Goal: Book appointment/travel/reservation

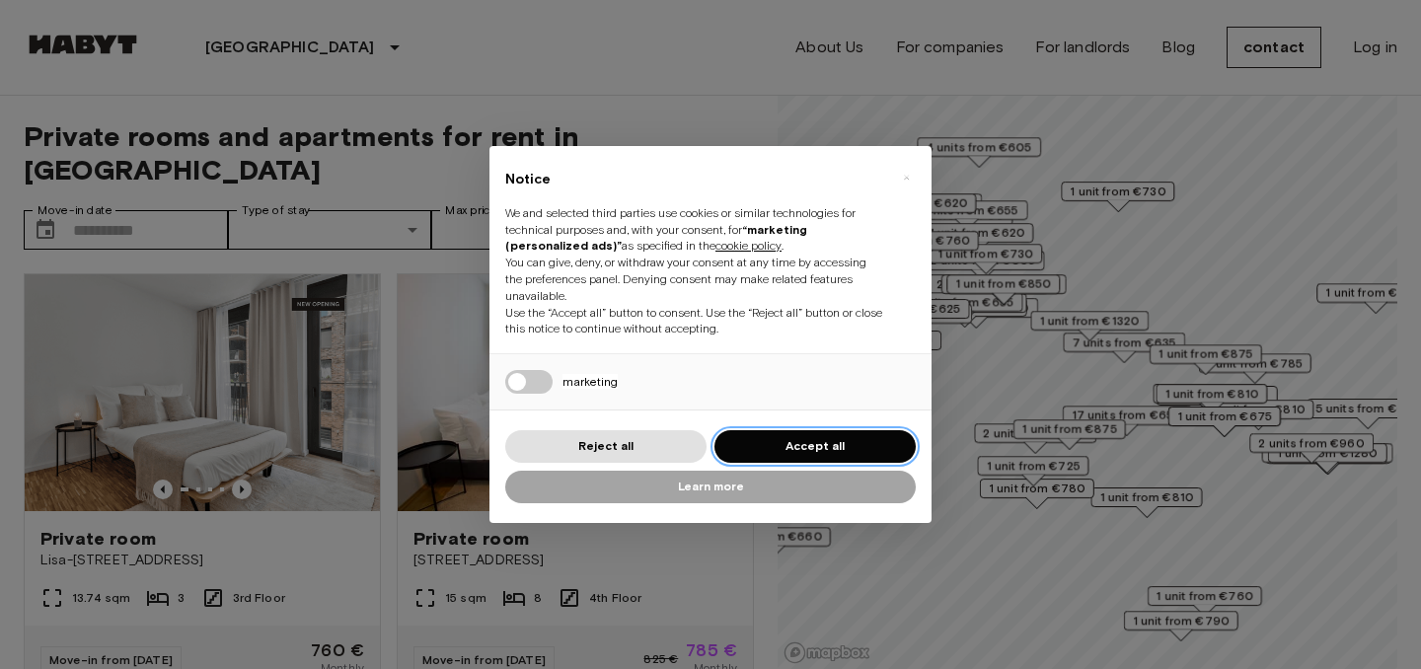
click at [785, 438] on button "Accept all" at bounding box center [815, 446] width 201 height 33
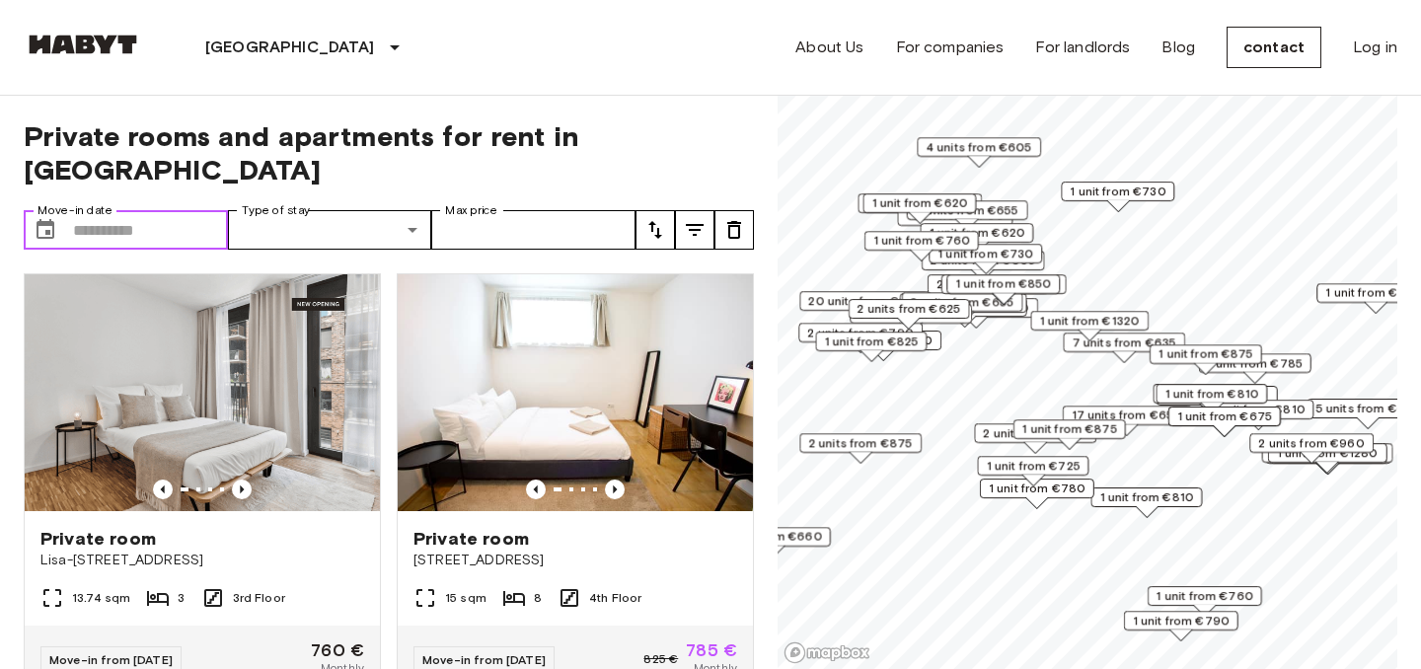
click at [173, 210] on input "Move-in date" at bounding box center [150, 229] width 155 height 39
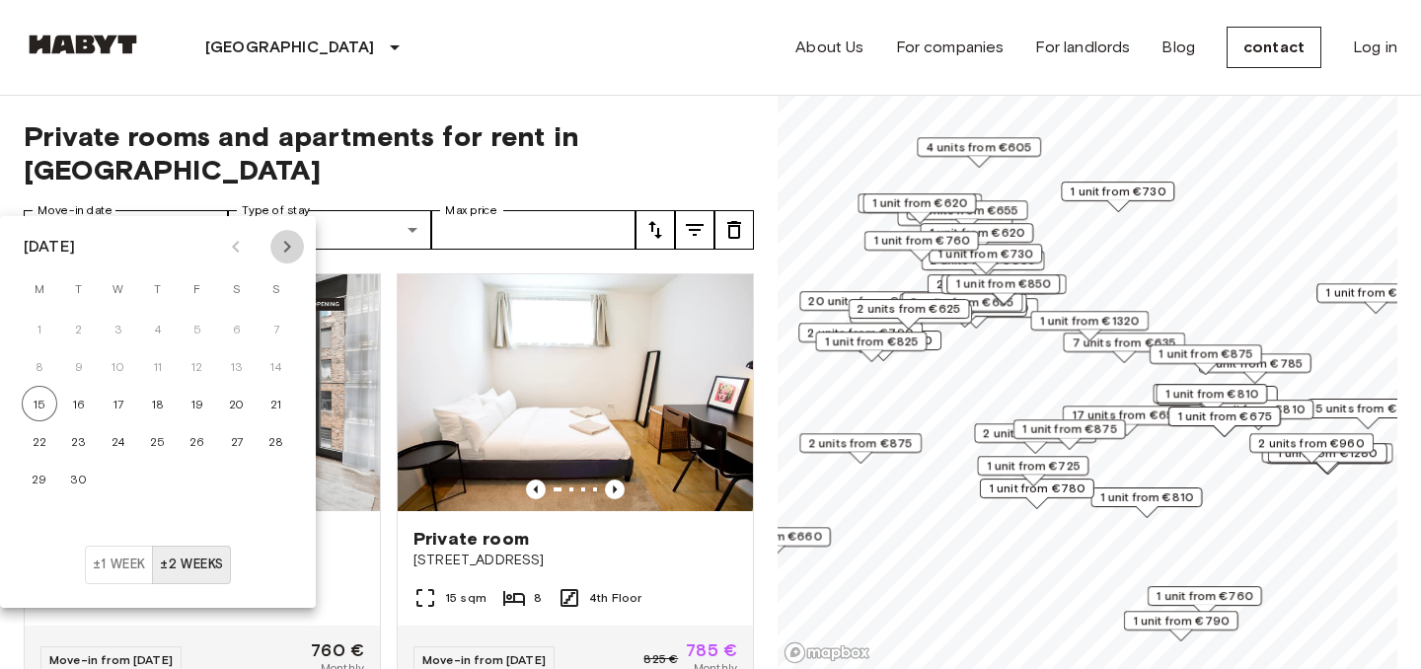
click at [283, 254] on icon "Next month" at bounding box center [287, 247] width 24 height 24
click at [194, 486] on font "31" at bounding box center [197, 479] width 13 height 15
type input "**********"
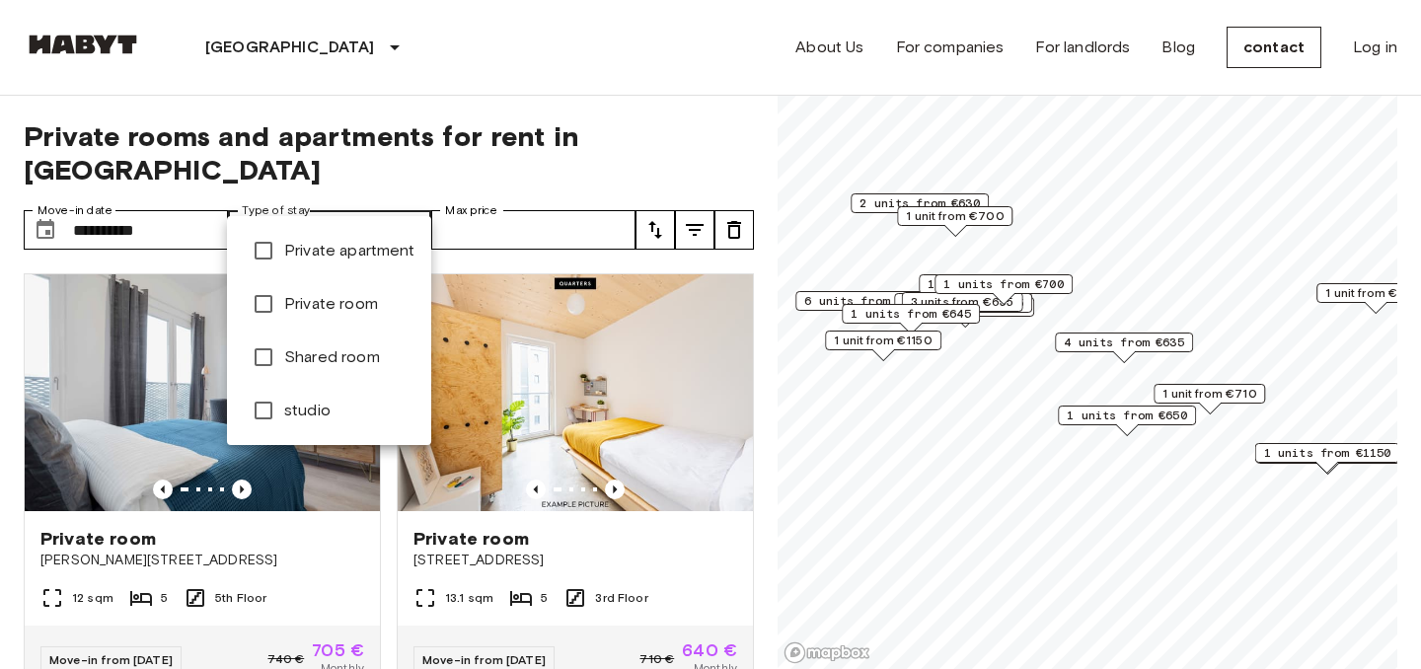
click at [554, 149] on div at bounding box center [710, 334] width 1421 height 669
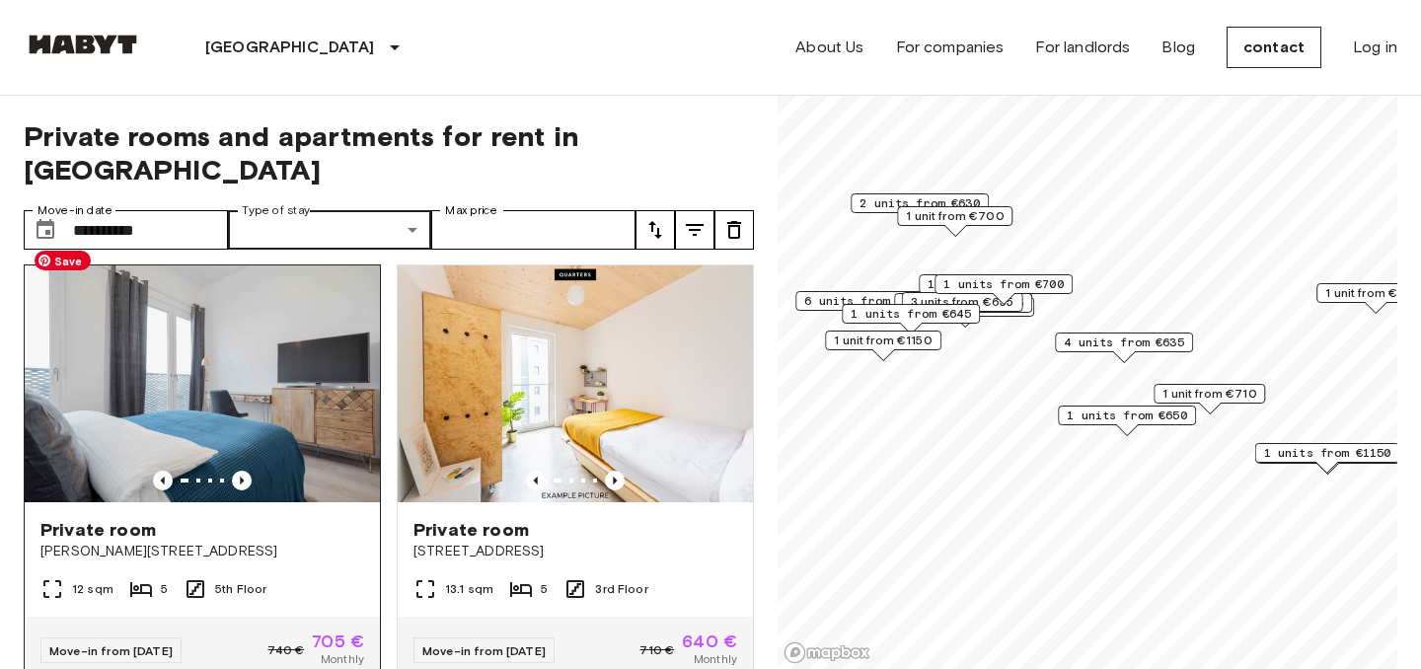
scroll to position [11, 0]
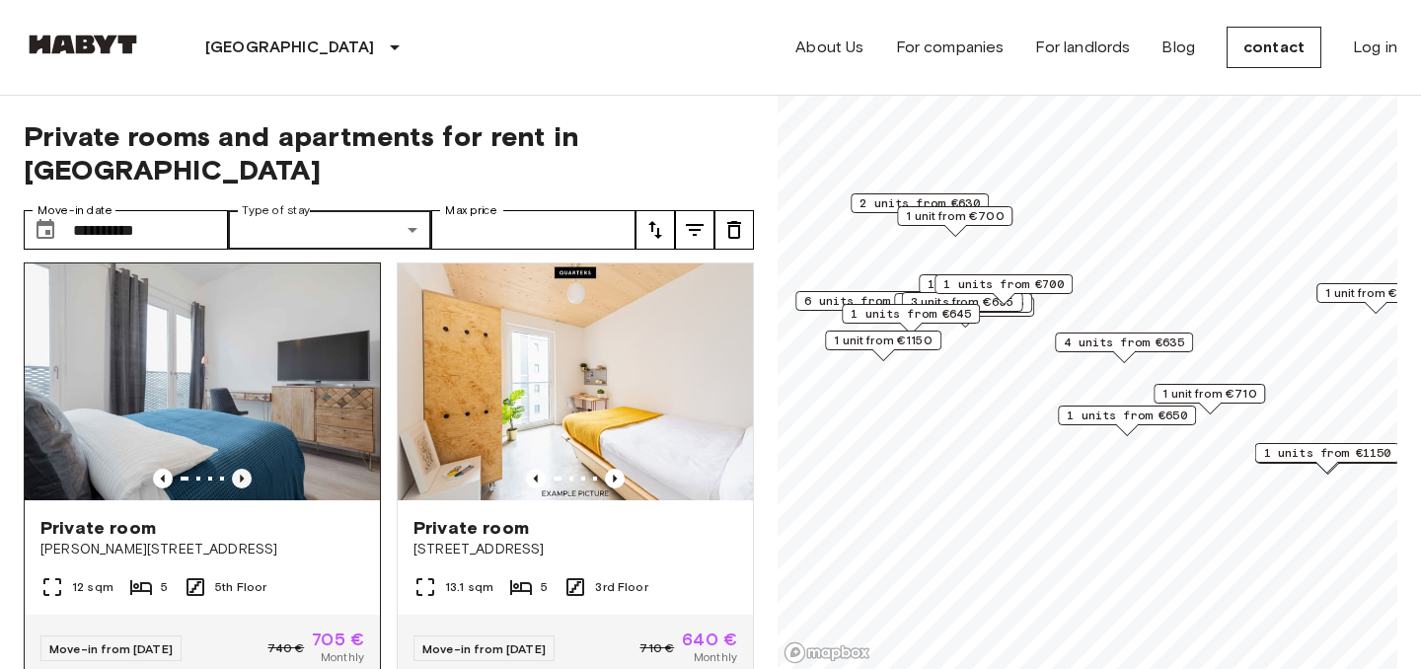
click at [242, 469] on icon "Previous image" at bounding box center [242, 479] width 20 height 20
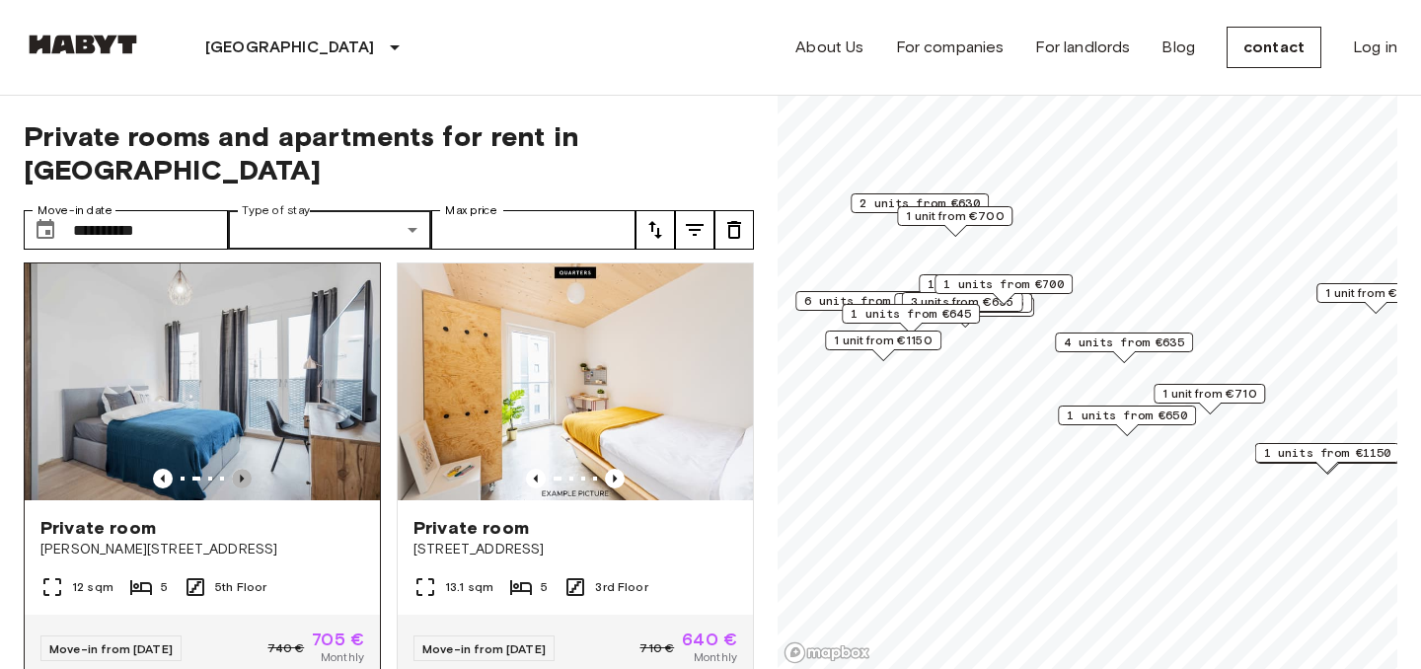
click at [242, 469] on icon "Previous image" at bounding box center [242, 479] width 20 height 20
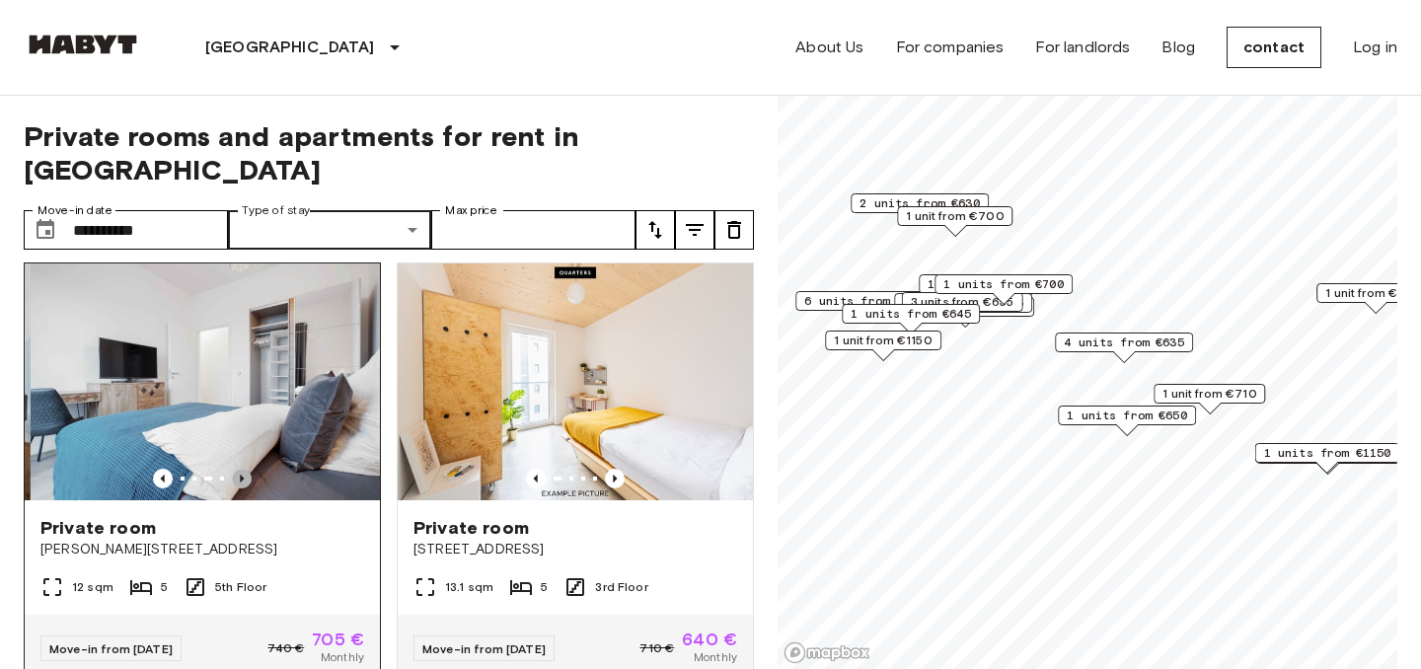
click at [242, 469] on icon "Previous image" at bounding box center [242, 479] width 20 height 20
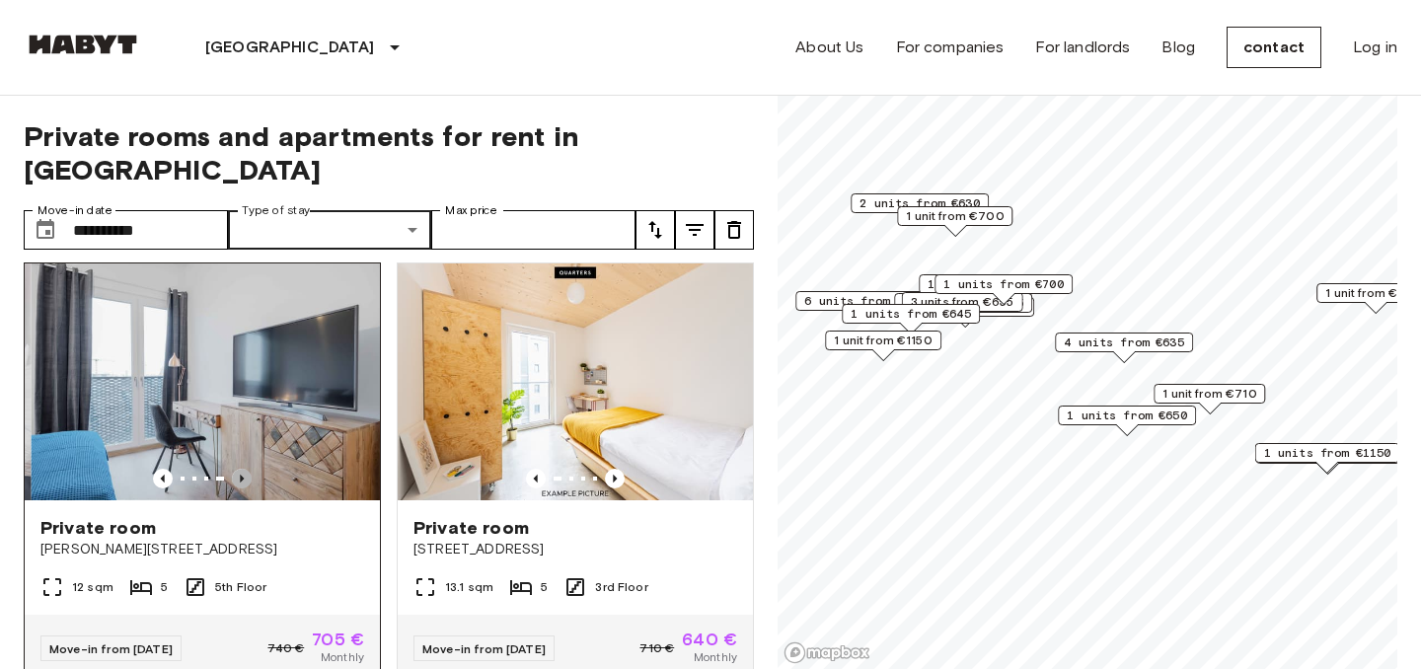
click at [242, 469] on icon "Previous image" at bounding box center [242, 479] width 20 height 20
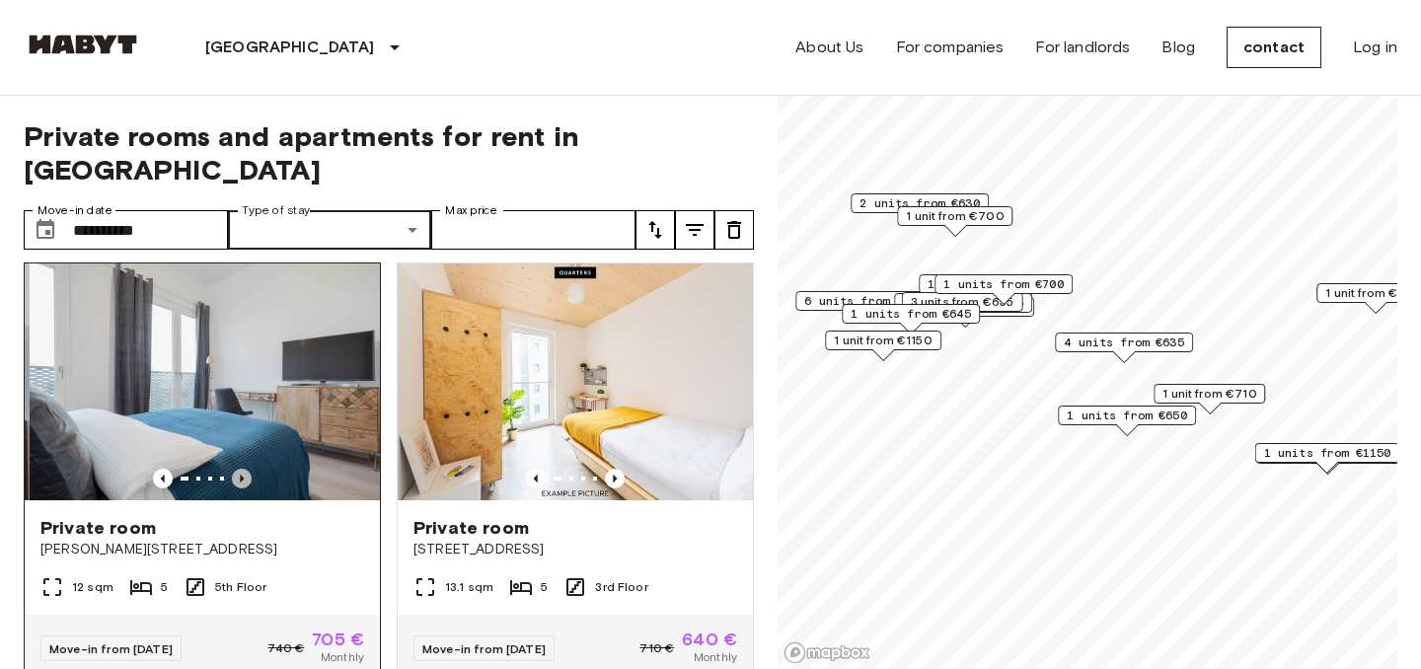
click at [242, 469] on icon "Previous image" at bounding box center [242, 479] width 20 height 20
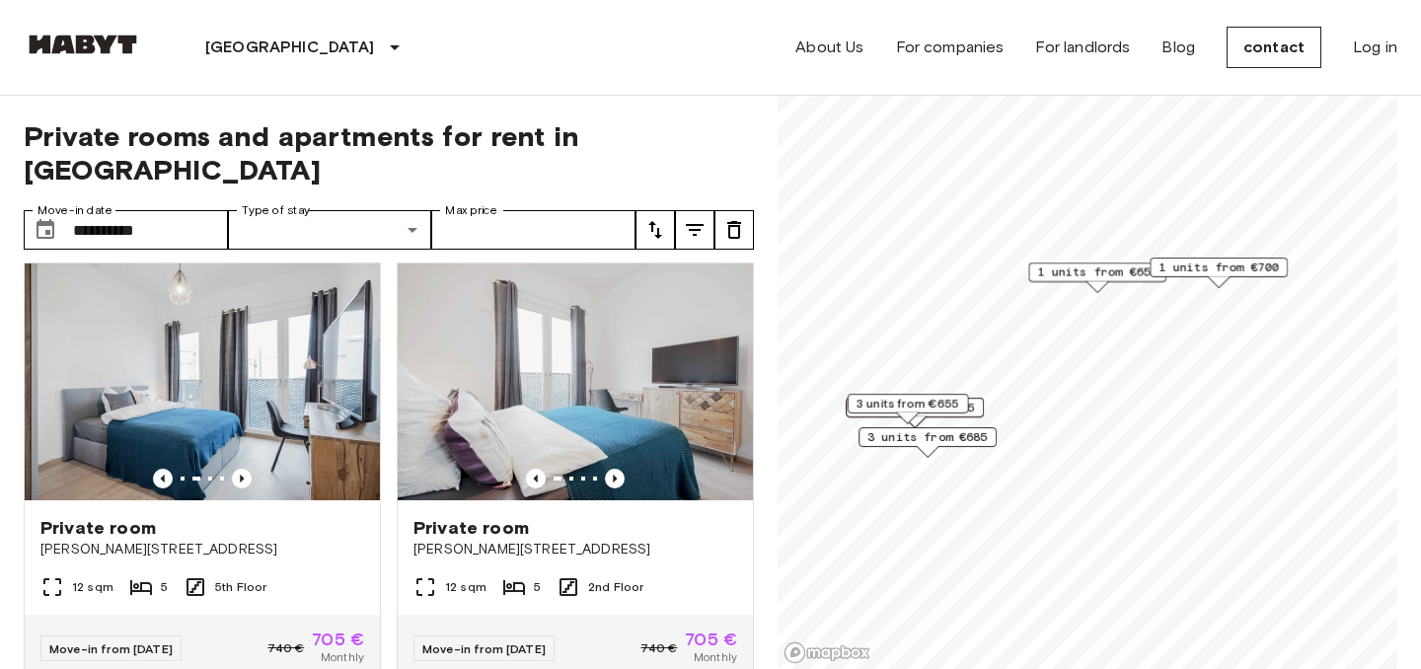
click at [944, 400] on font "3 units from €655" at bounding box center [909, 403] width 104 height 15
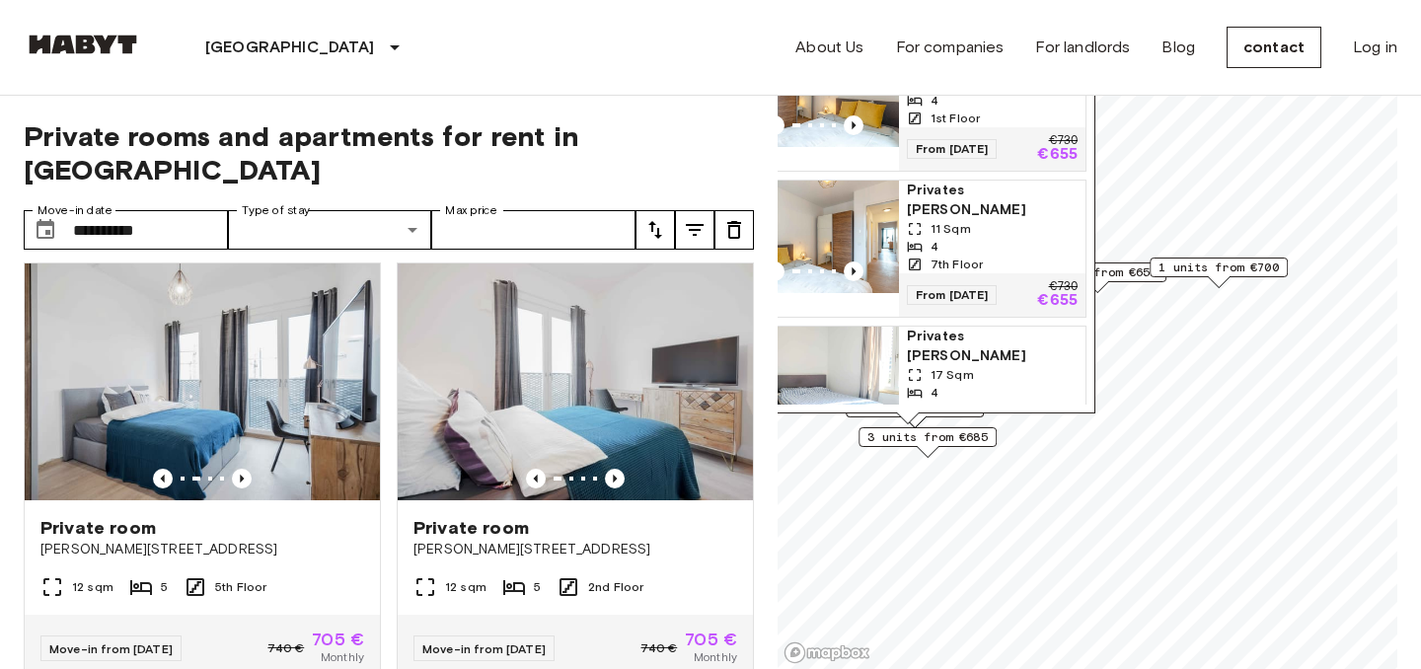
click at [973, 181] on span "Privates [PERSON_NAME]" at bounding box center [992, 200] width 171 height 39
